Goal: Task Accomplishment & Management: Complete application form

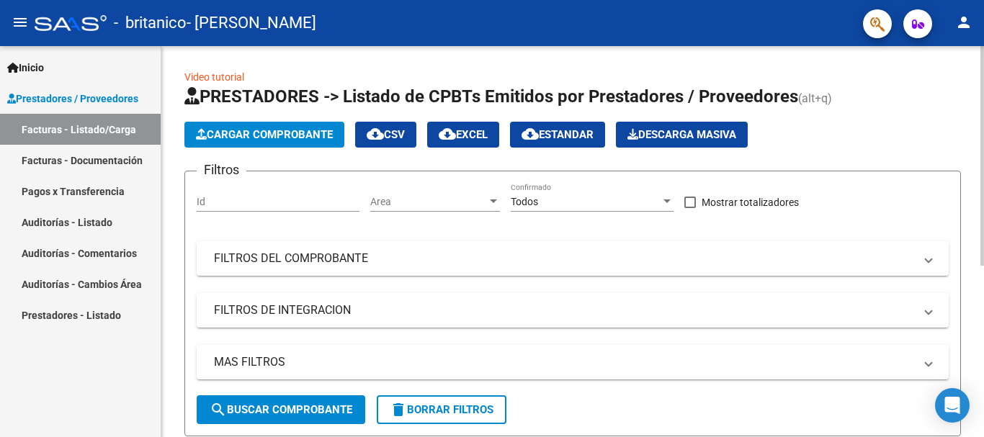
click at [279, 134] on span "Cargar Comprobante" at bounding box center [264, 134] width 137 height 13
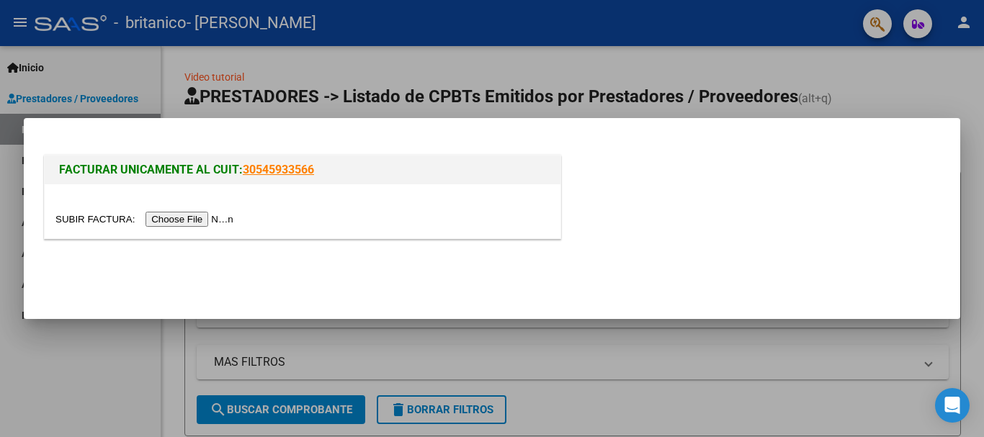
click at [199, 220] on input "file" at bounding box center [146, 219] width 182 height 15
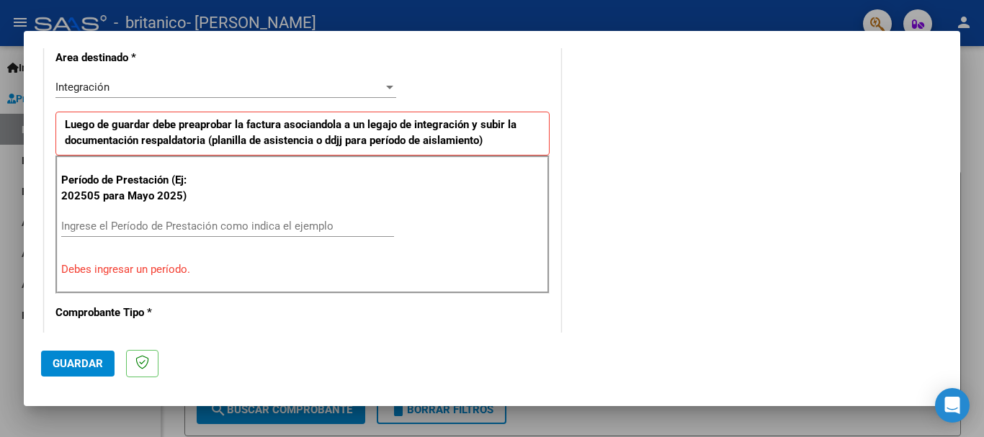
scroll to position [360, 0]
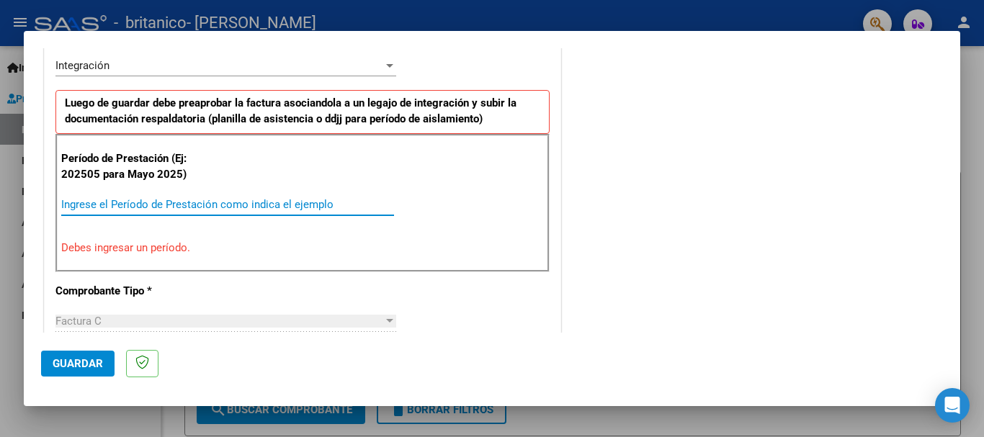
click at [285, 202] on input "Ingrese el Período de Prestación como indica el ejemplo" at bounding box center [227, 204] width 333 height 13
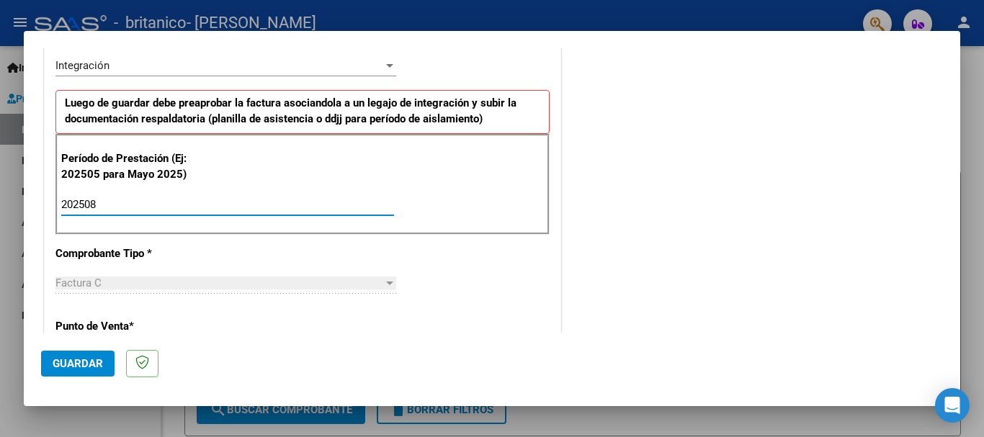
type input "202508"
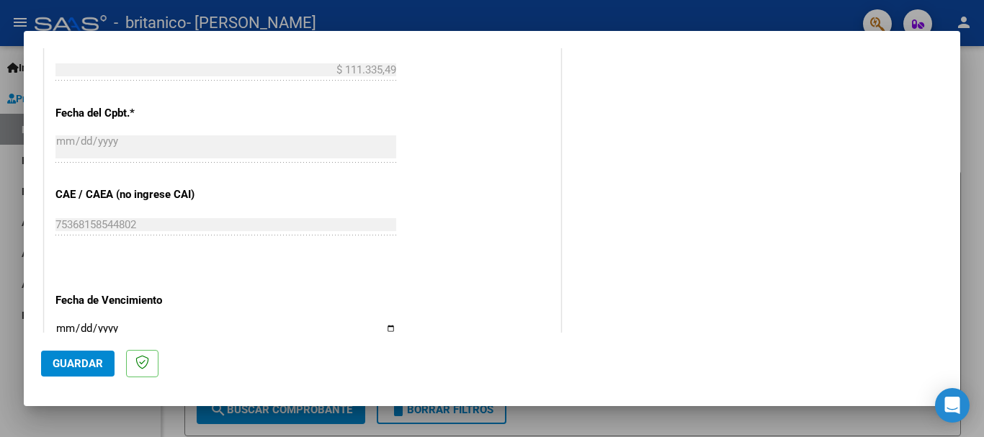
scroll to position [864, 0]
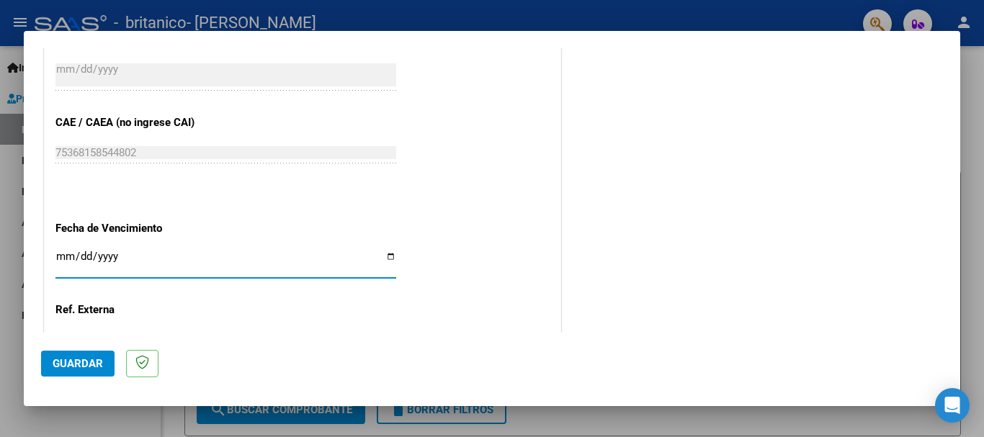
click at [99, 254] on input "Ingresar la fecha" at bounding box center [225, 262] width 341 height 23
click at [386, 260] on input "Ingresar la fecha" at bounding box center [225, 262] width 341 height 23
type input "[DATE]"
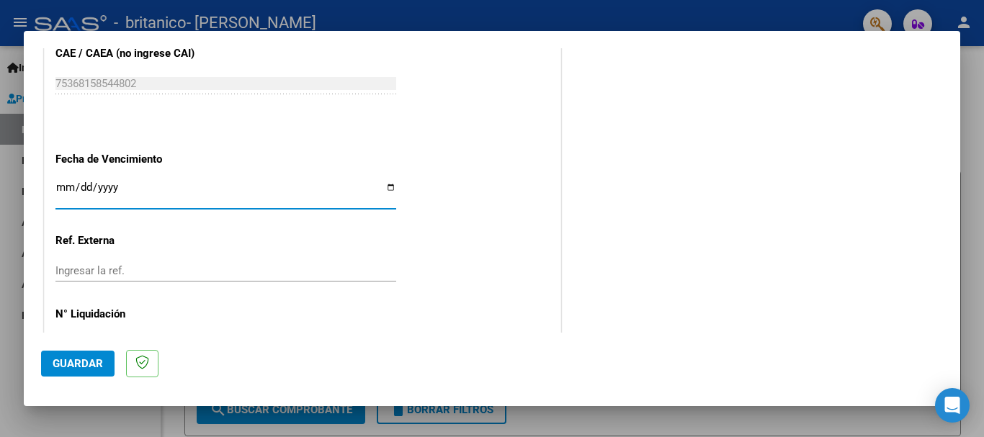
scroll to position [983, 0]
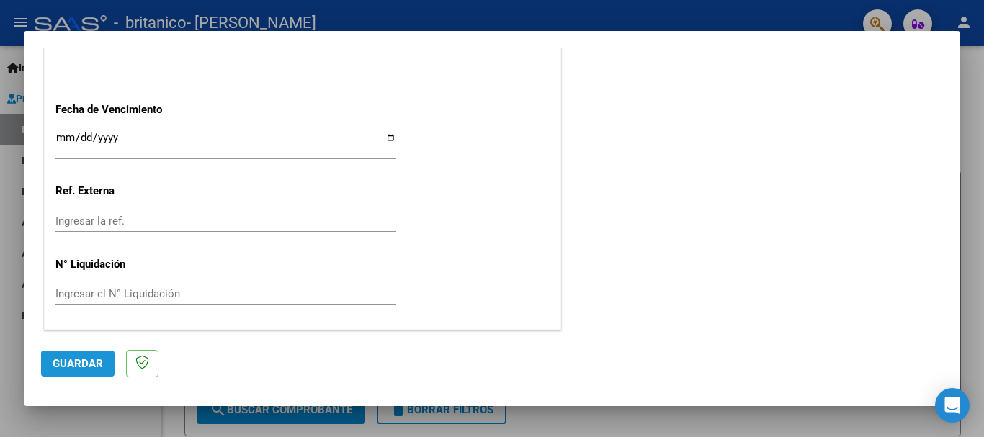
click at [71, 354] on button "Guardar" at bounding box center [77, 364] width 73 height 26
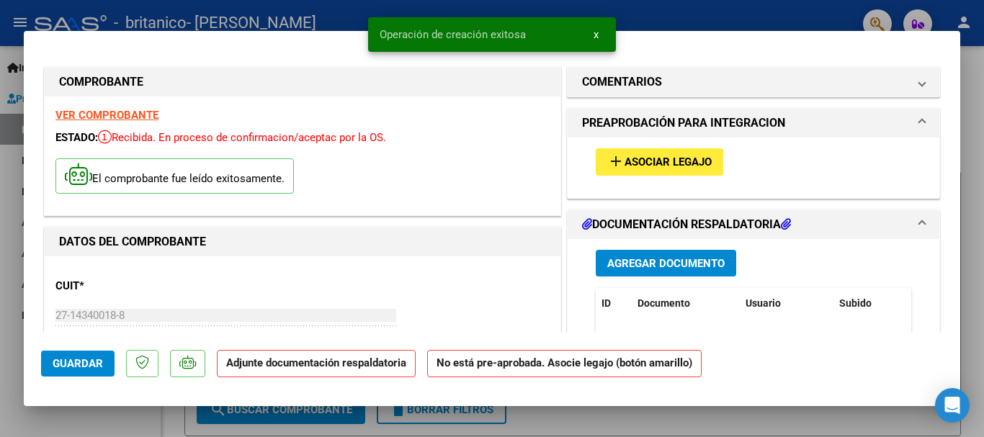
click at [607, 158] on mat-icon "add" at bounding box center [615, 161] width 17 height 17
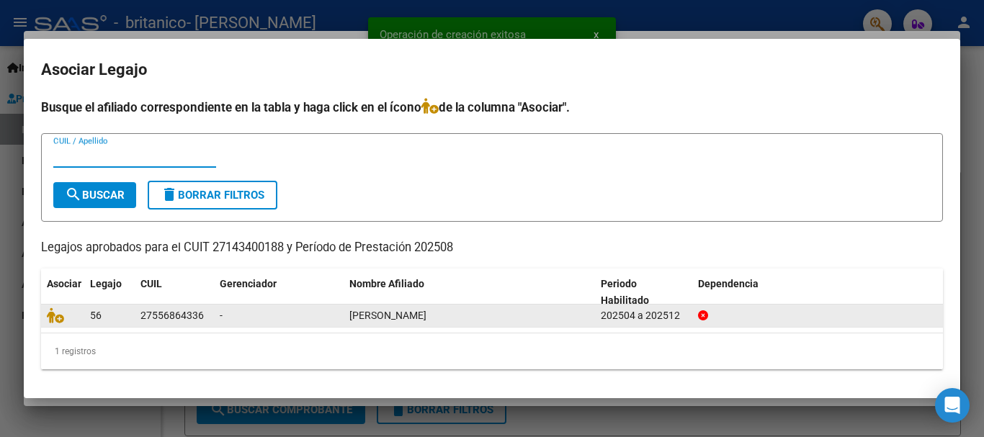
click at [192, 317] on div "27556864336" at bounding box center [171, 315] width 63 height 17
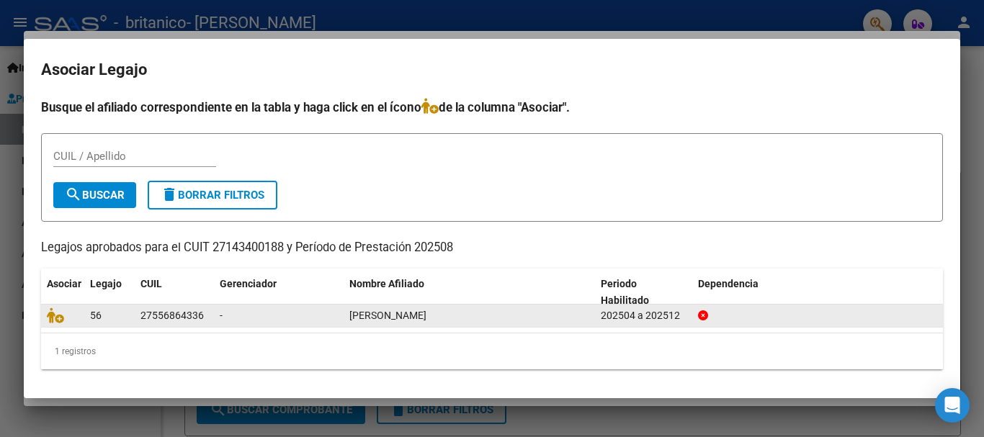
click at [383, 320] on span "[PERSON_NAME]" at bounding box center [387, 316] width 77 height 12
click at [51, 316] on icon at bounding box center [55, 315] width 17 height 16
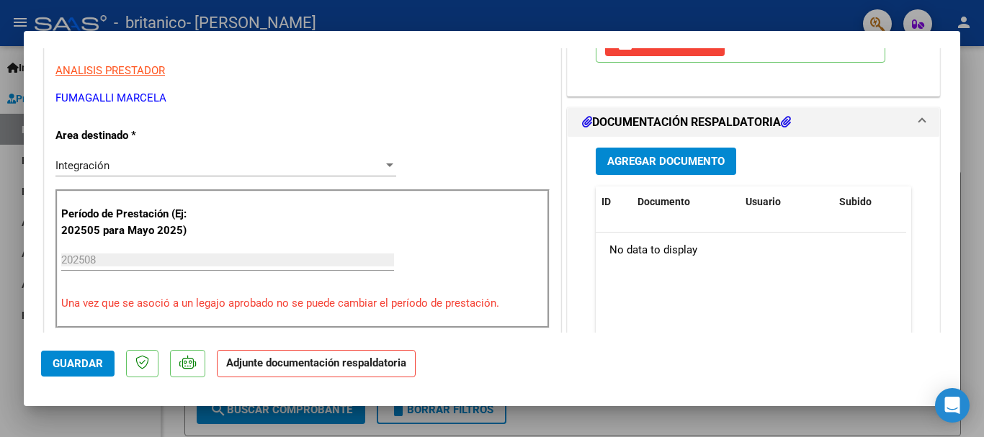
scroll to position [216, 0]
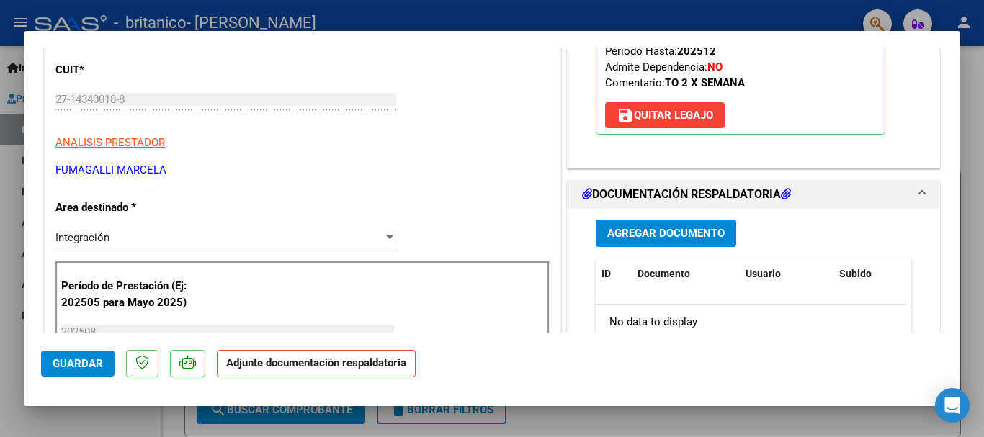
click at [633, 233] on span "Agregar Documento" at bounding box center [665, 234] width 117 height 13
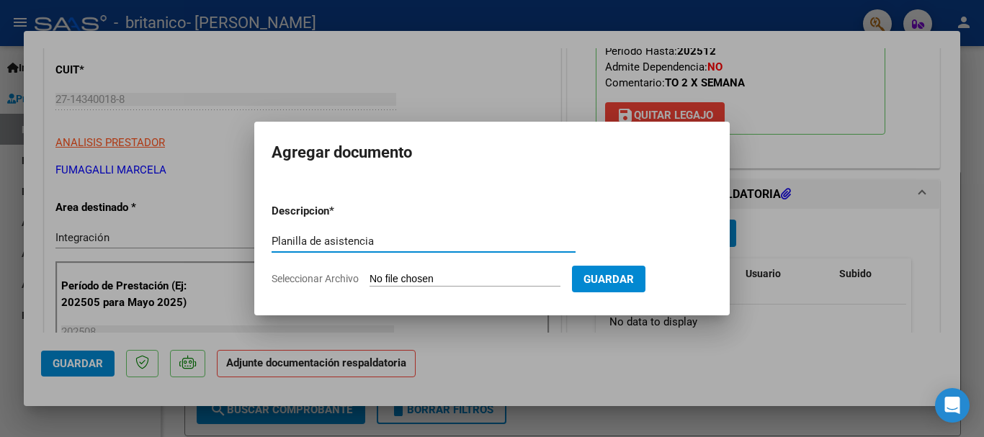
type input "Planilla de asistencia"
click at [309, 282] on span "Seleccionar Archivo" at bounding box center [314, 279] width 87 height 12
click at [369, 282] on input "Seleccionar Archivo" at bounding box center [464, 280] width 191 height 14
type input "C:\fakepath\Grosso 08.2025 .pdf"
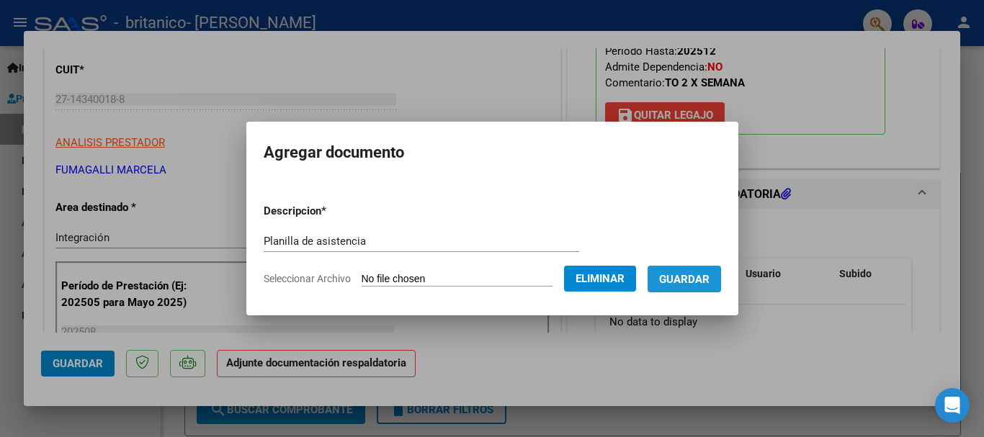
click at [708, 268] on button "Guardar" at bounding box center [683, 279] width 73 height 27
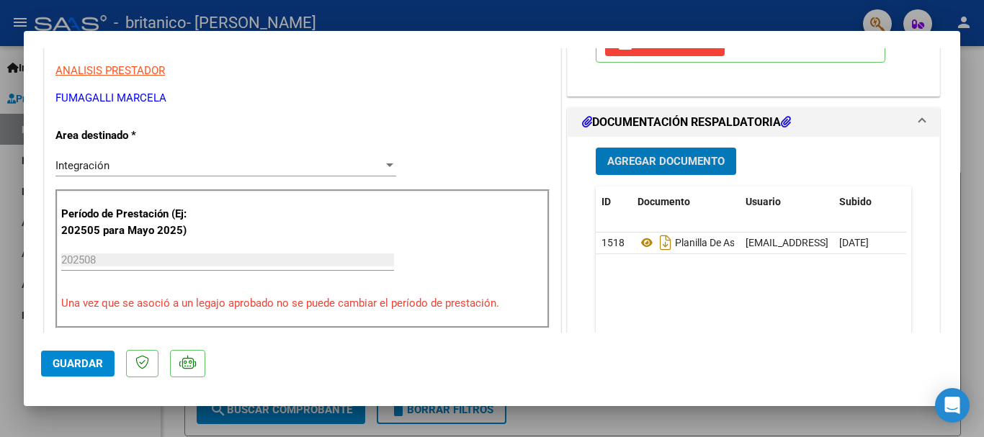
scroll to position [360, 0]
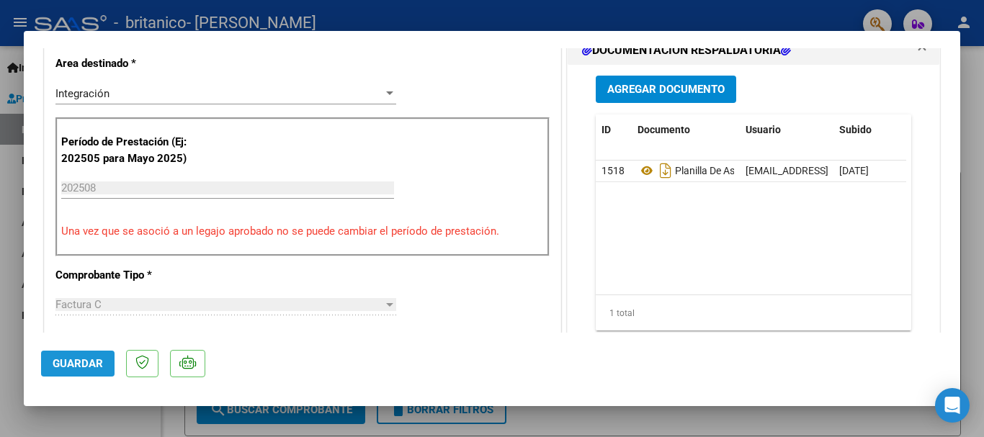
click at [64, 356] on button "Guardar" at bounding box center [77, 364] width 73 height 26
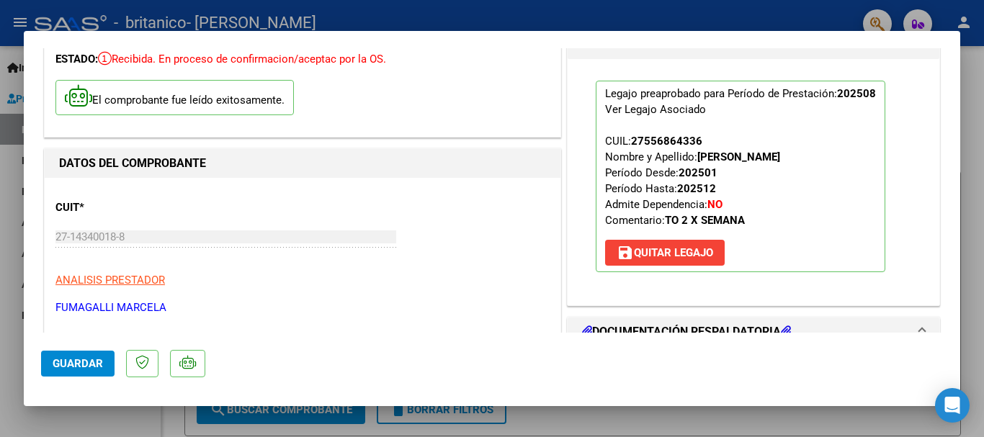
scroll to position [0, 0]
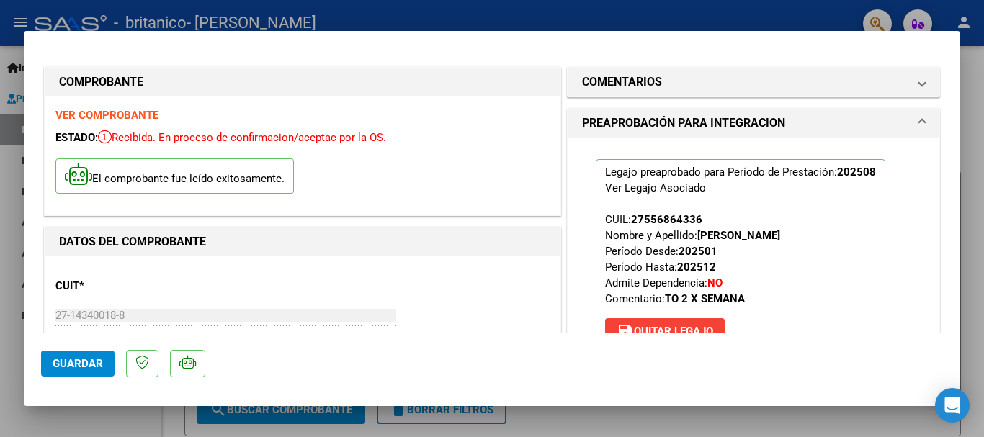
click at [663, 6] on div at bounding box center [492, 218] width 984 height 437
type input "$ 0,00"
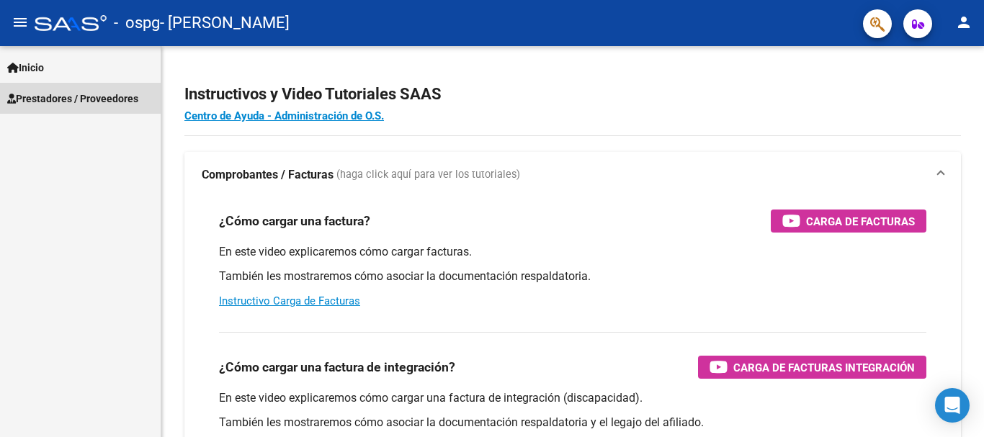
click at [106, 94] on span "Prestadores / Proveedores" at bounding box center [72, 99] width 131 height 16
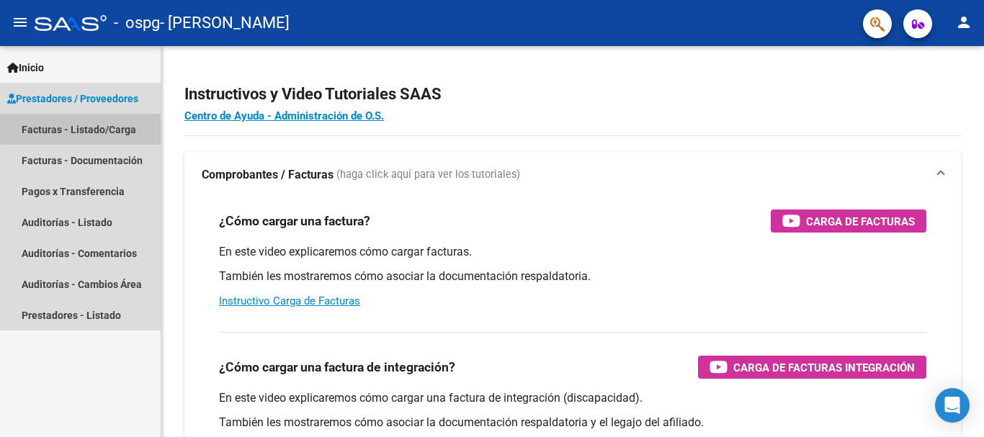
click at [91, 122] on link "Facturas - Listado/Carga" at bounding box center [80, 129] width 161 height 31
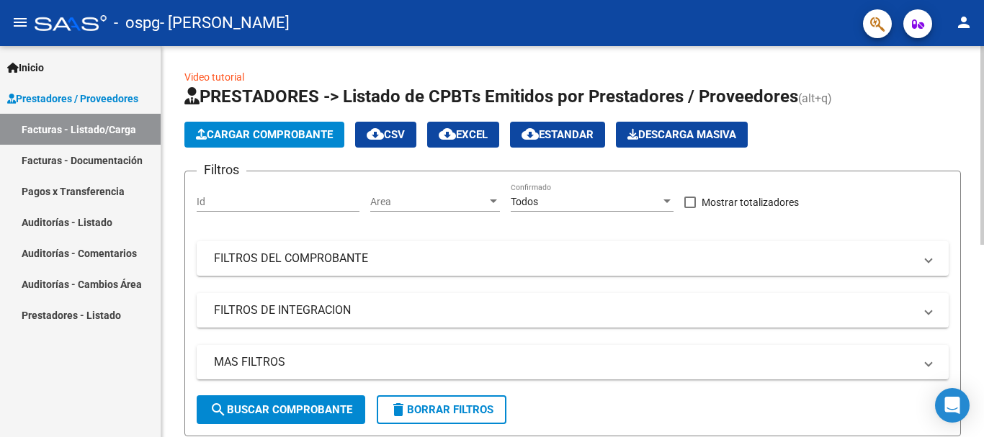
click at [253, 135] on span "Cargar Comprobante" at bounding box center [264, 134] width 137 height 13
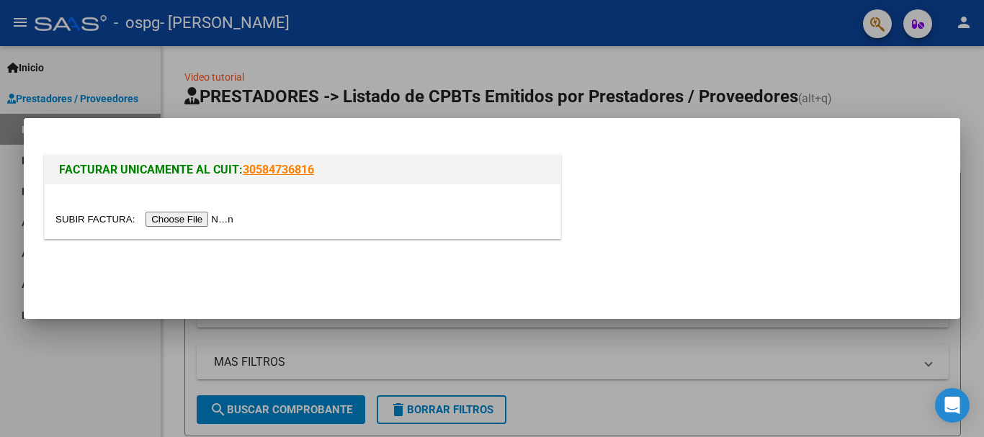
click at [189, 219] on input "file" at bounding box center [146, 219] width 182 height 15
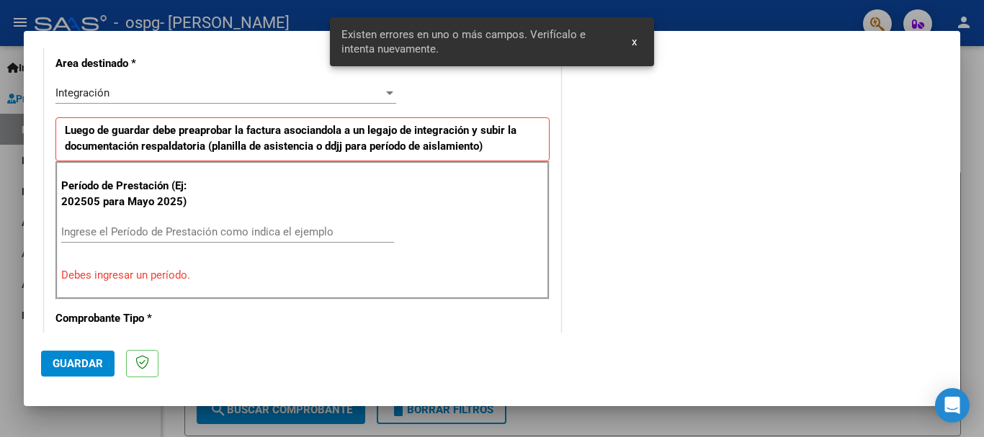
scroll to position [359, 0]
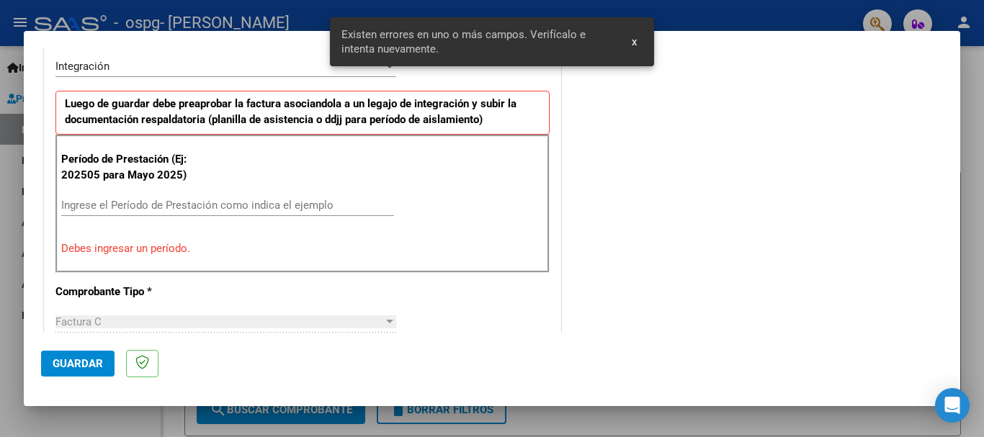
click at [266, 197] on div "Ingrese el Período de Prestación como indica el ejemplo" at bounding box center [227, 205] width 333 height 22
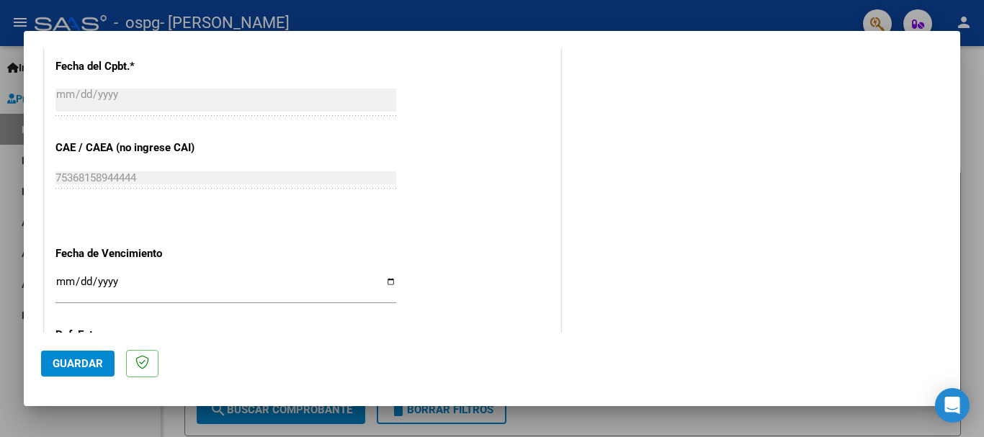
scroll to position [911, 0]
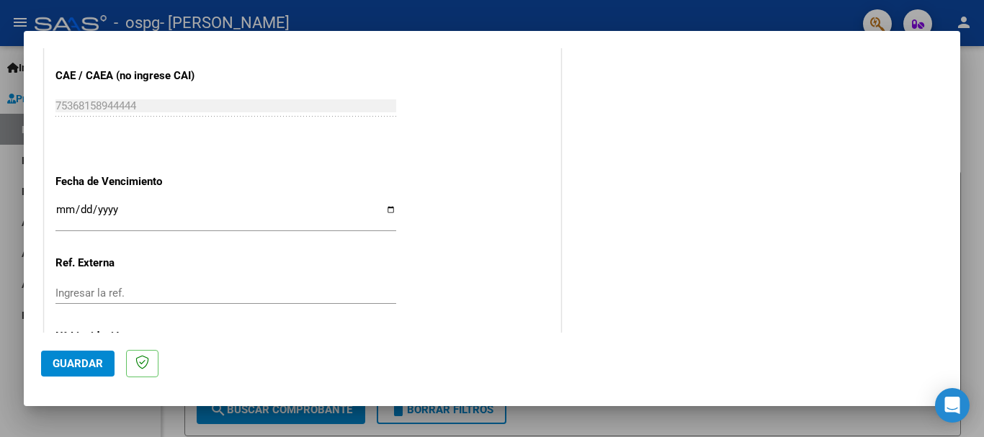
type input "202508"
click at [382, 207] on input "Ingresar la fecha" at bounding box center [225, 215] width 341 height 23
type input "[DATE]"
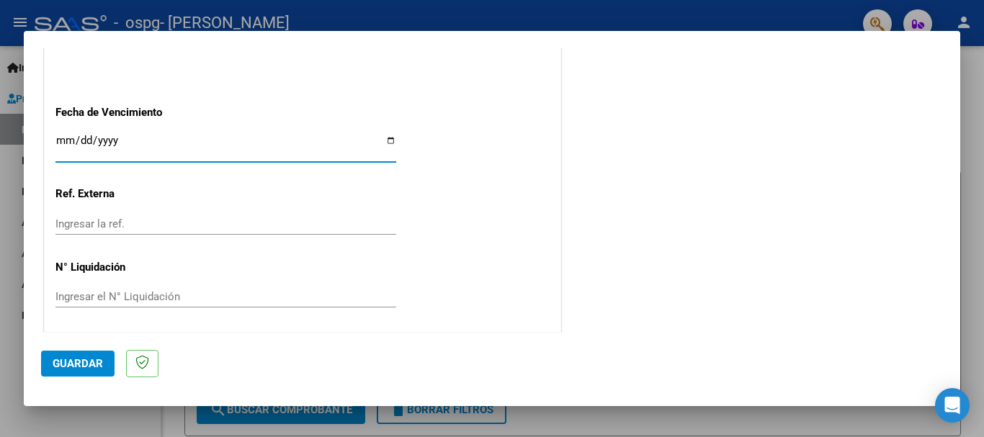
scroll to position [983, 0]
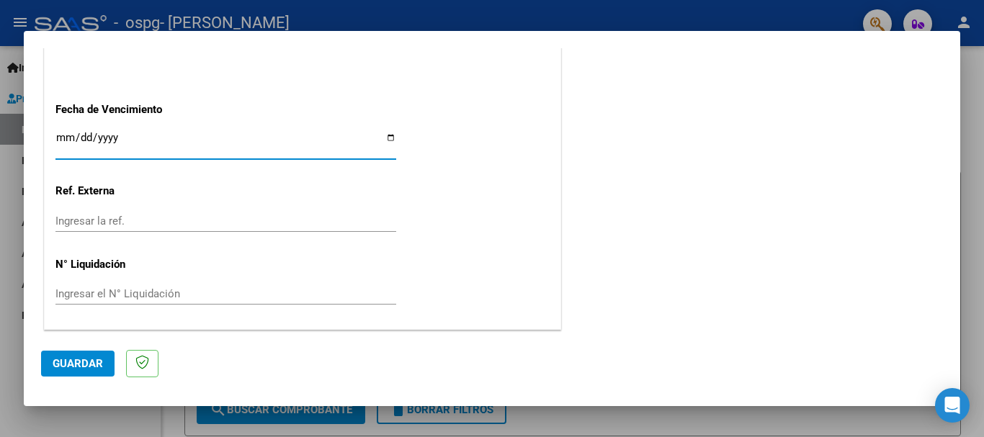
click at [86, 357] on span "Guardar" at bounding box center [78, 363] width 50 height 13
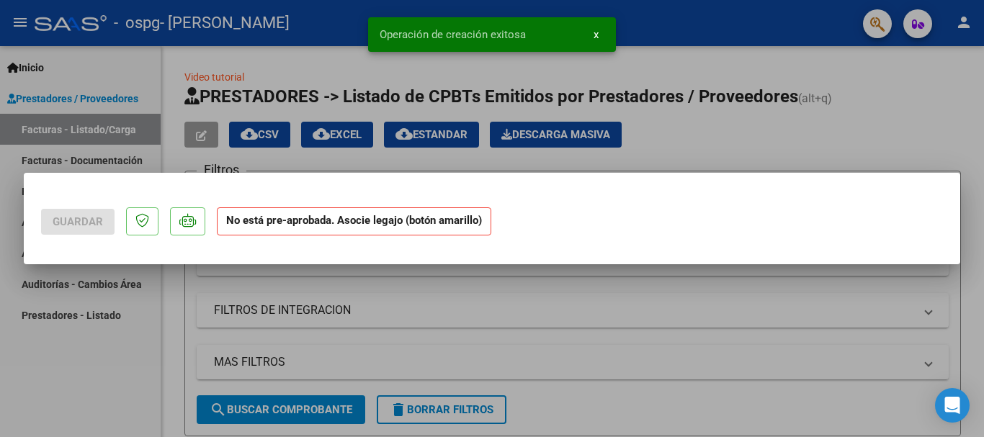
scroll to position [0, 0]
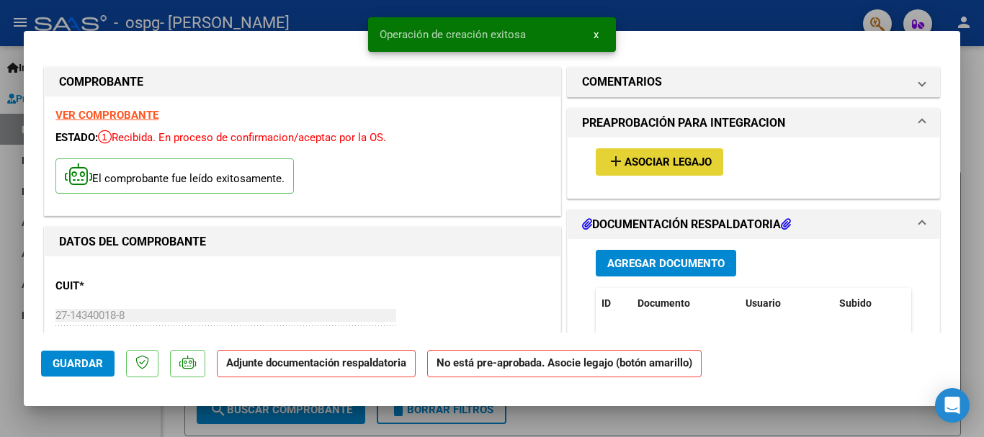
click at [637, 164] on span "Asociar Legajo" at bounding box center [667, 162] width 87 height 13
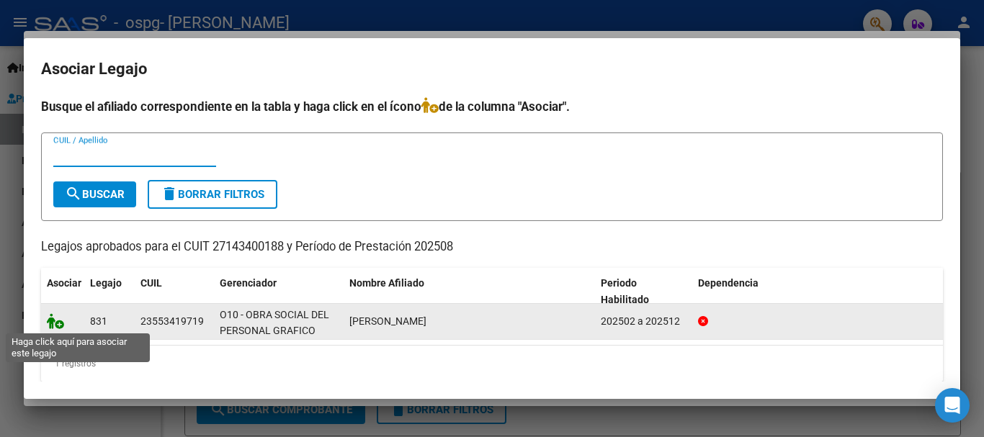
click at [55, 323] on icon at bounding box center [55, 321] width 17 height 16
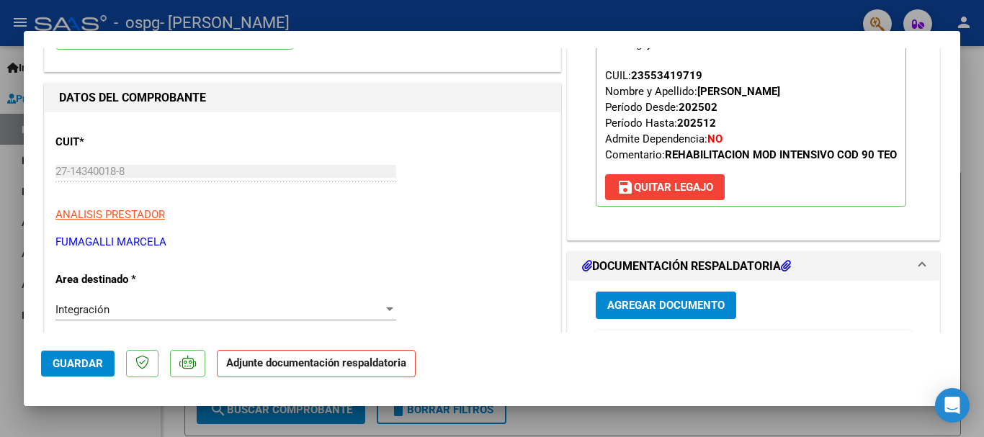
scroll to position [216, 0]
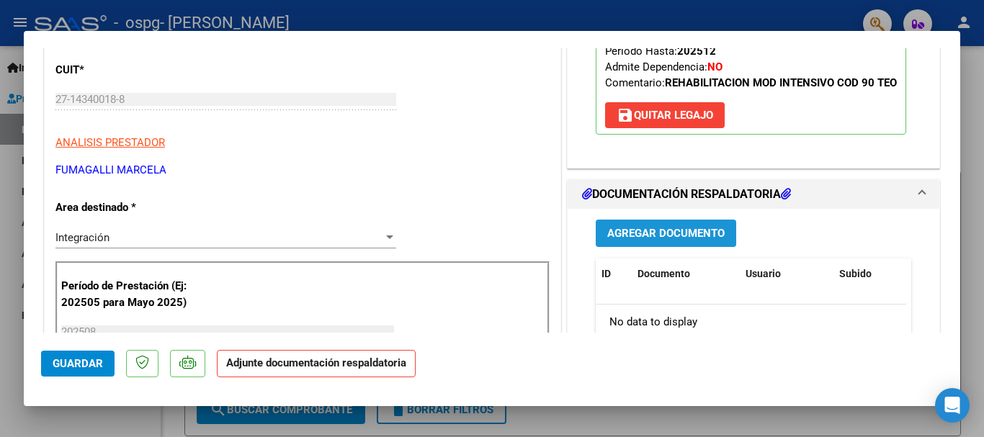
click at [646, 240] on span "Agregar Documento" at bounding box center [665, 234] width 117 height 13
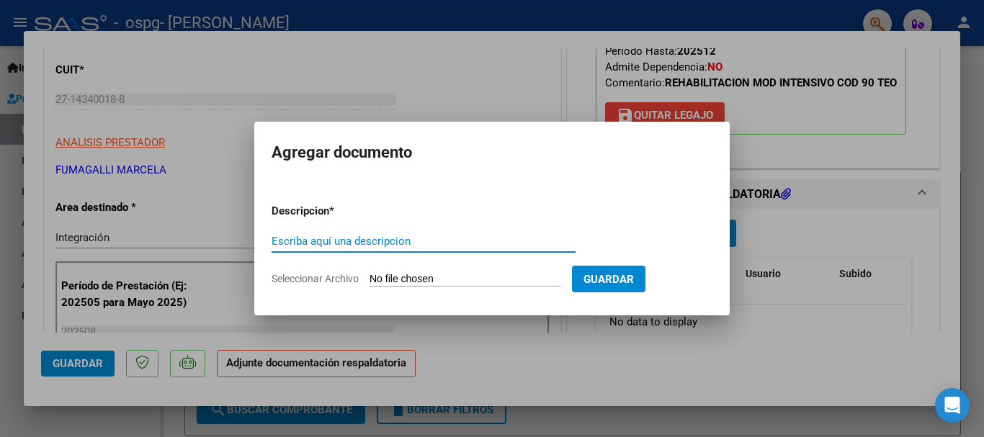
click at [418, 243] on input "Escriba aquí una descripcion" at bounding box center [423, 241] width 304 height 13
type input "Planilla de asistencia"
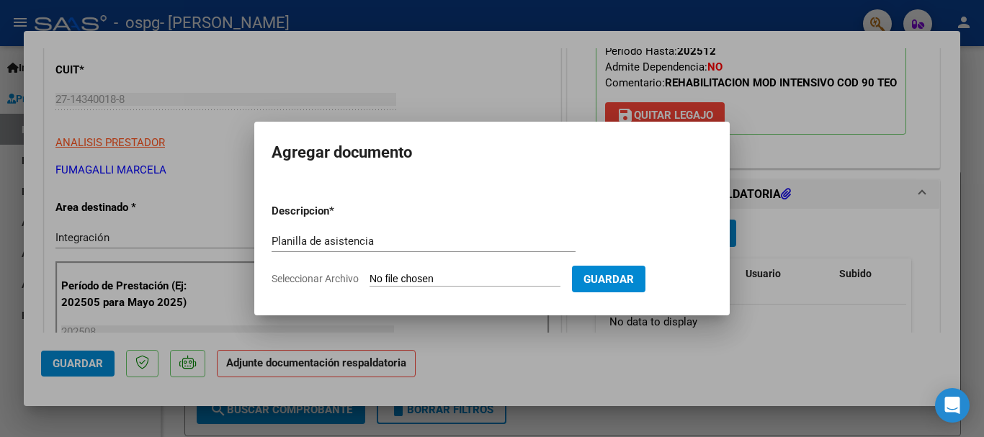
click at [471, 278] on input "Seleccionar Archivo" at bounding box center [464, 280] width 191 height 14
type input "C:\fakepath\Billordo 08.2025 .pdf"
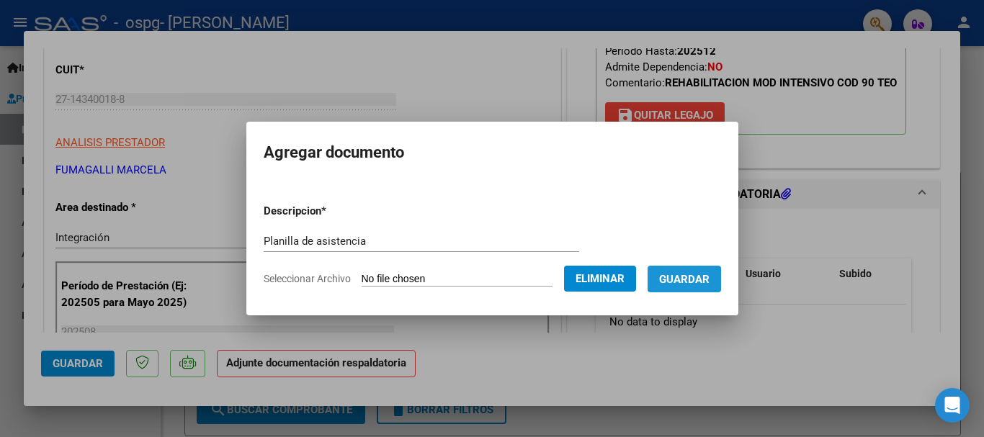
click at [689, 282] on span "Guardar" at bounding box center [684, 279] width 50 height 13
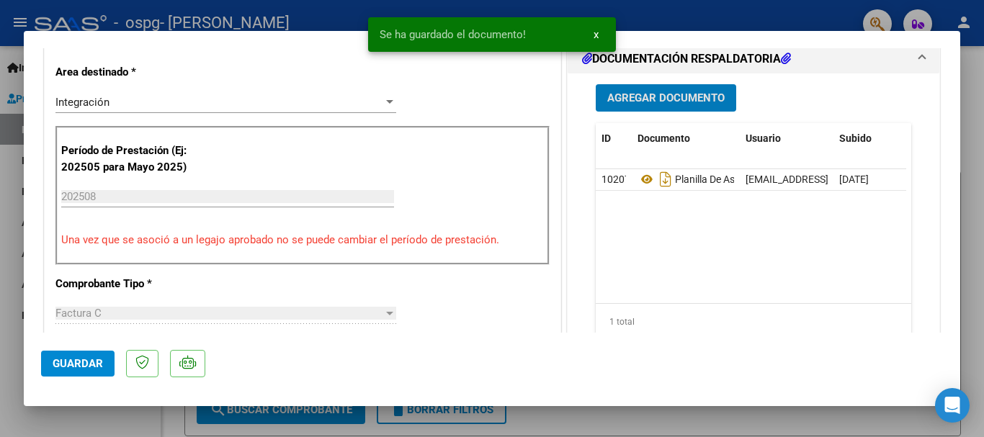
scroll to position [360, 0]
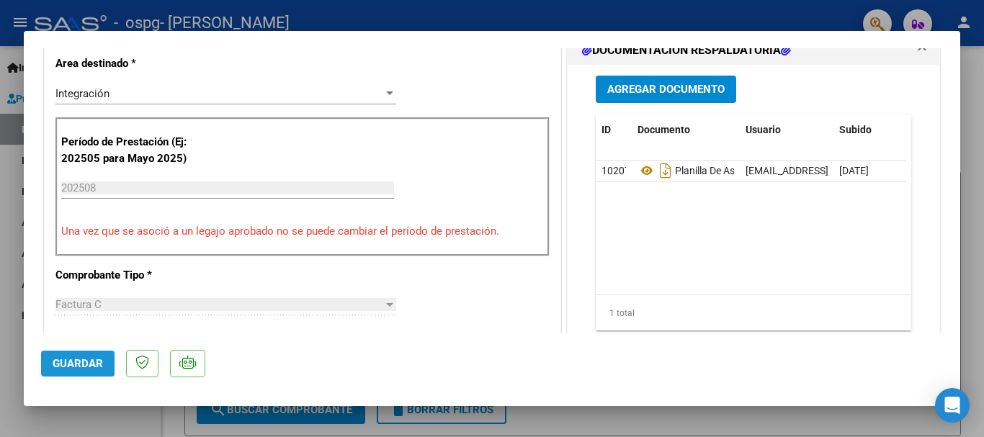
click at [89, 366] on span "Guardar" at bounding box center [78, 363] width 50 height 13
click at [976, 84] on div at bounding box center [492, 218] width 984 height 437
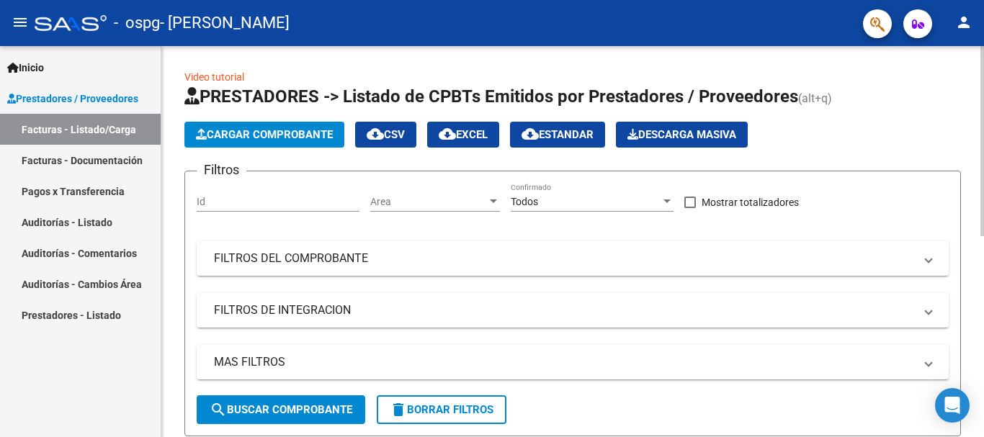
click at [531, 59] on div "Video tutorial PRESTADORES -> Listado de CPBTs Emitidos por Prestadores / Prove…" at bounding box center [572, 442] width 822 height 793
